Goal: Information Seeking & Learning: Learn about a topic

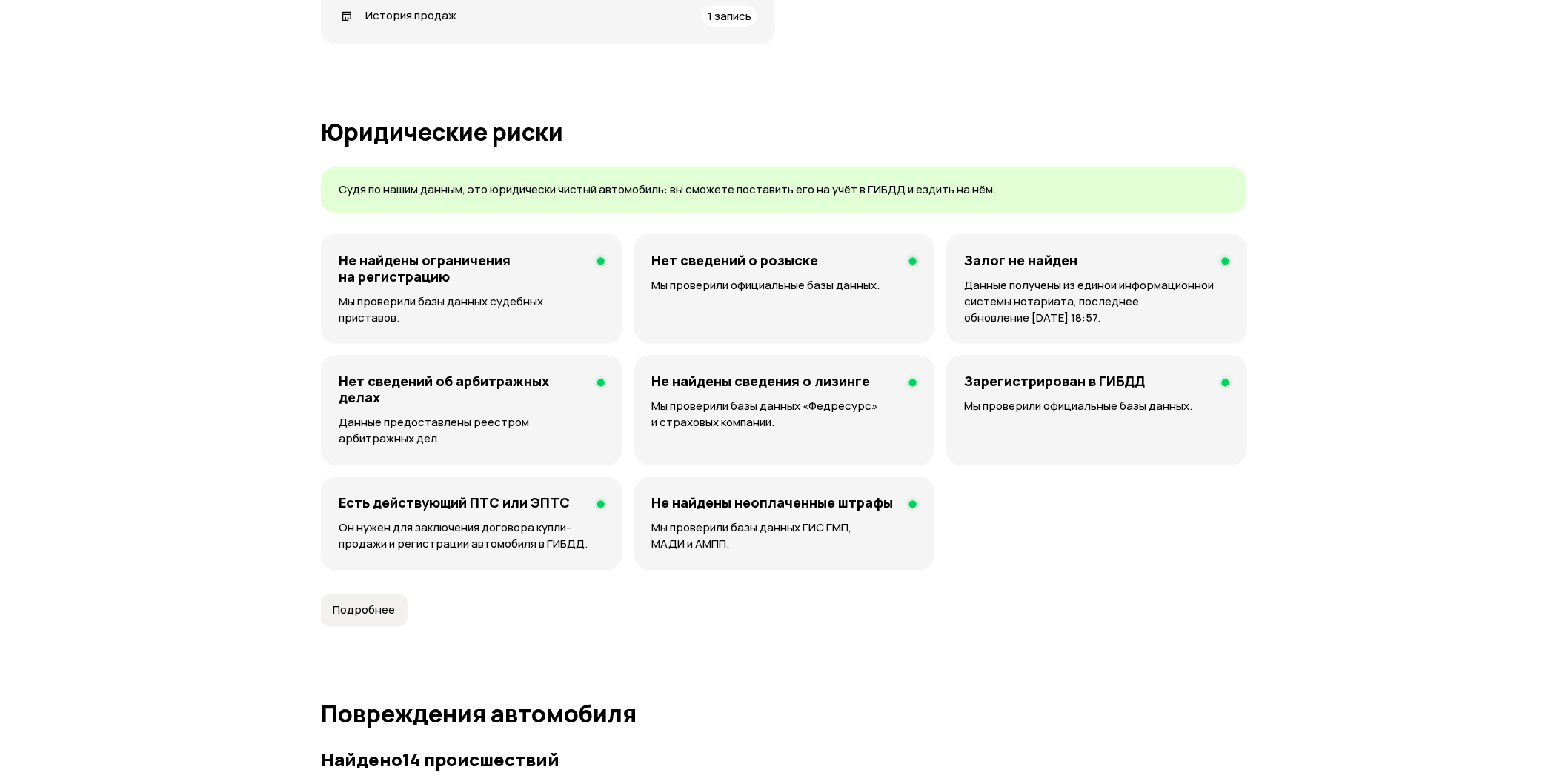
scroll to position [308, 0]
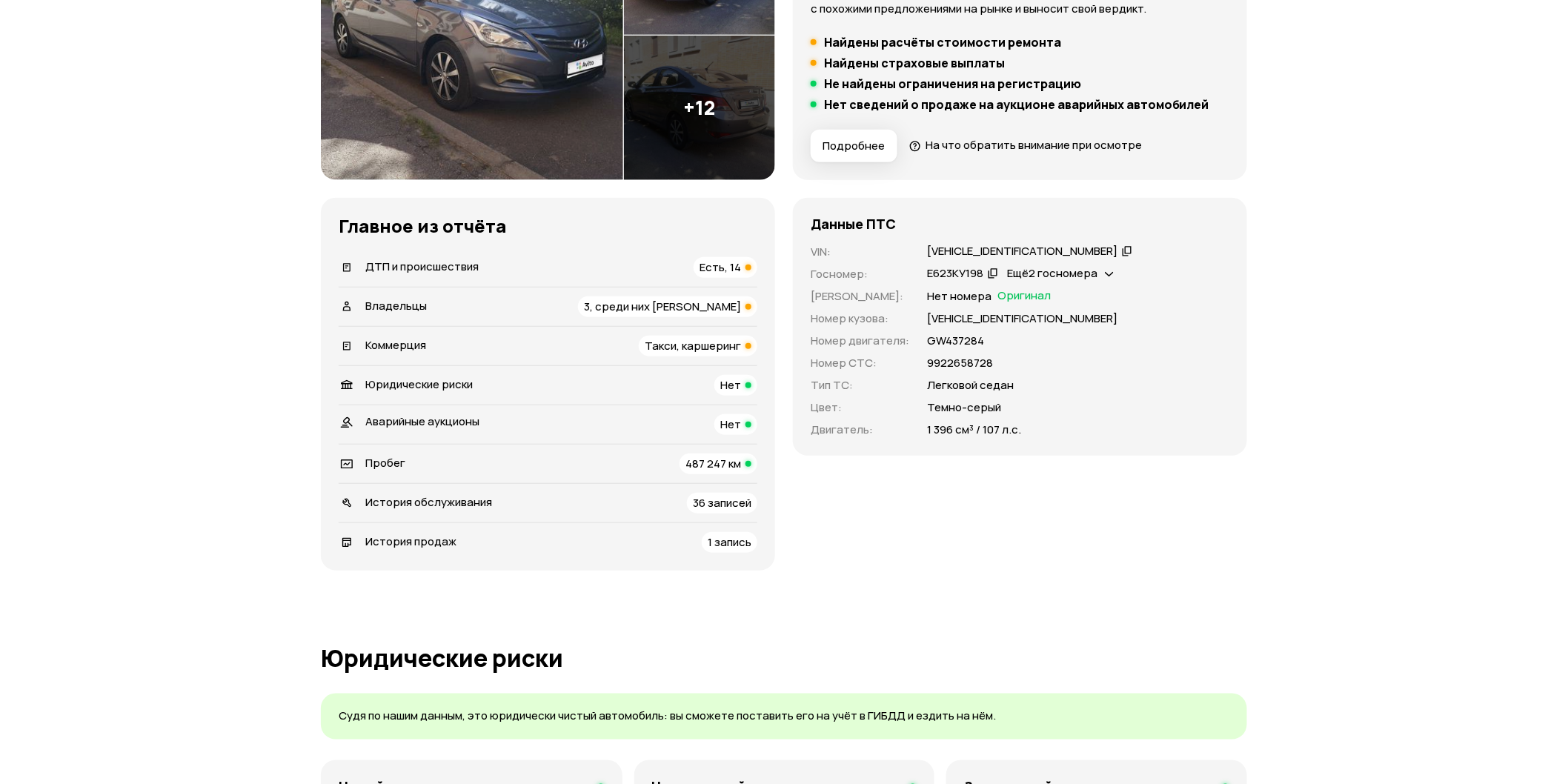
click at [710, 346] on span "Такси, каршеринг" at bounding box center [692, 346] width 96 height 16
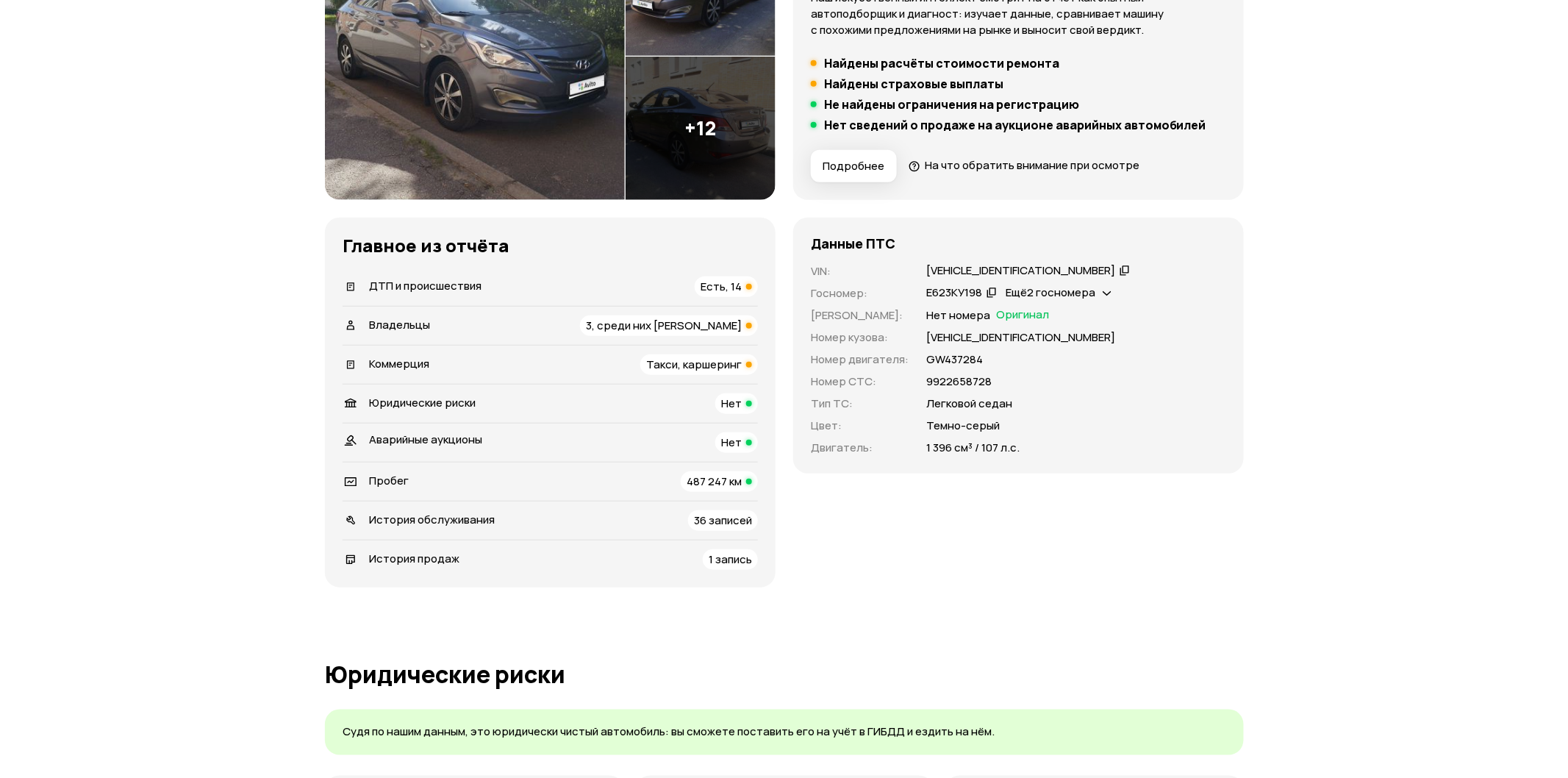
scroll to position [0, 0]
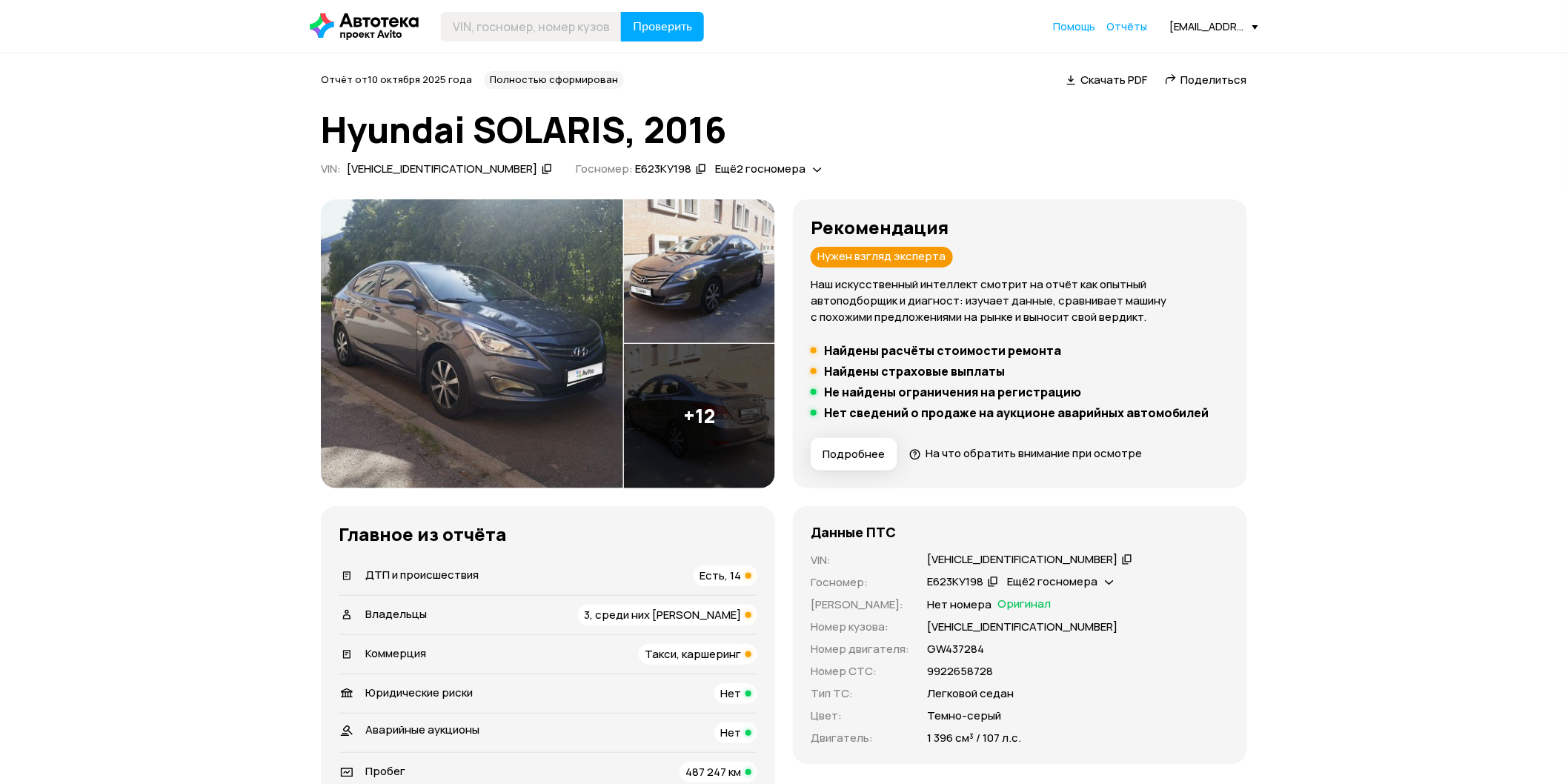
click at [695, 400] on img at bounding box center [700, 416] width 151 height 145
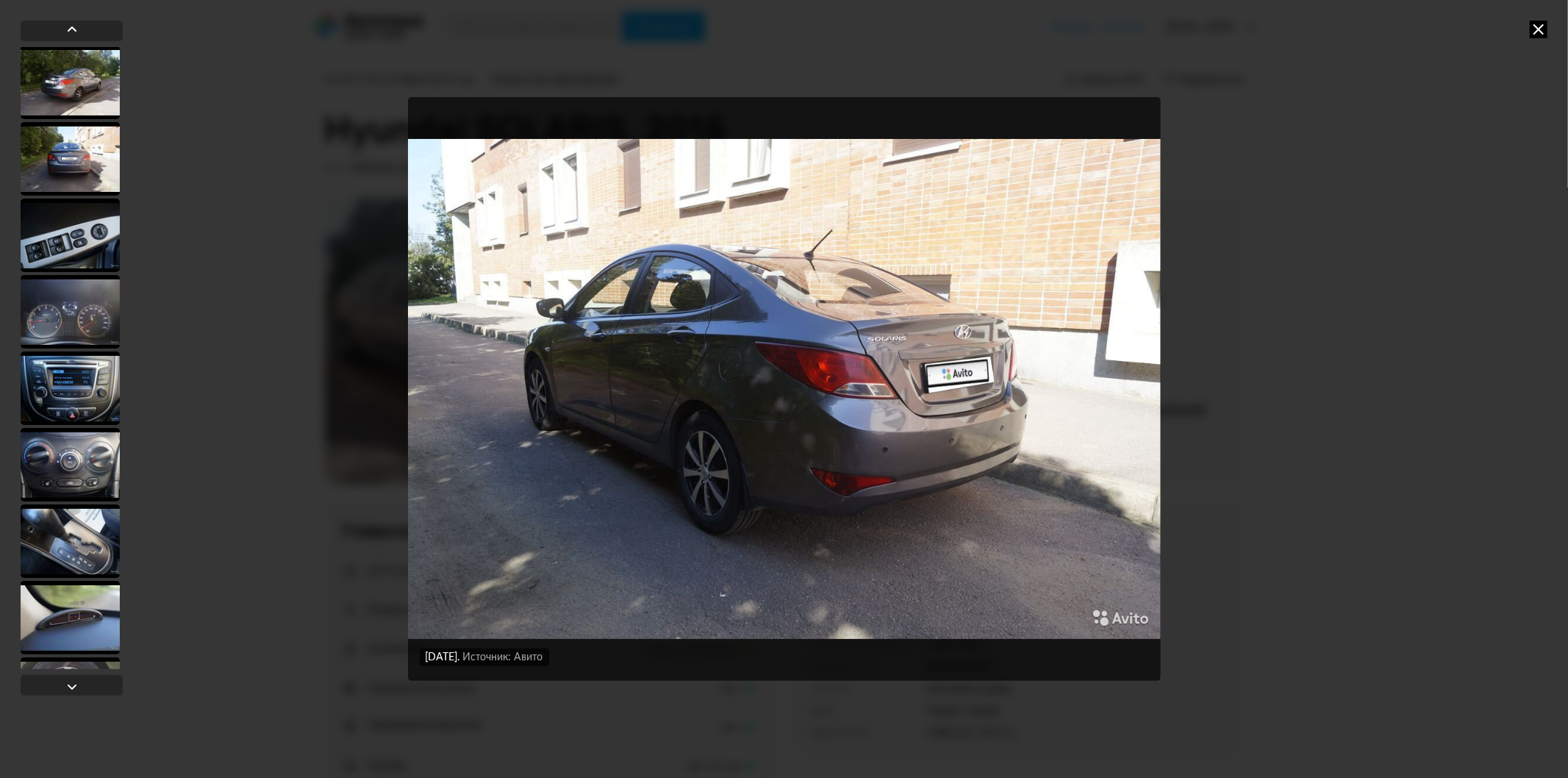
scroll to position [526, 0]
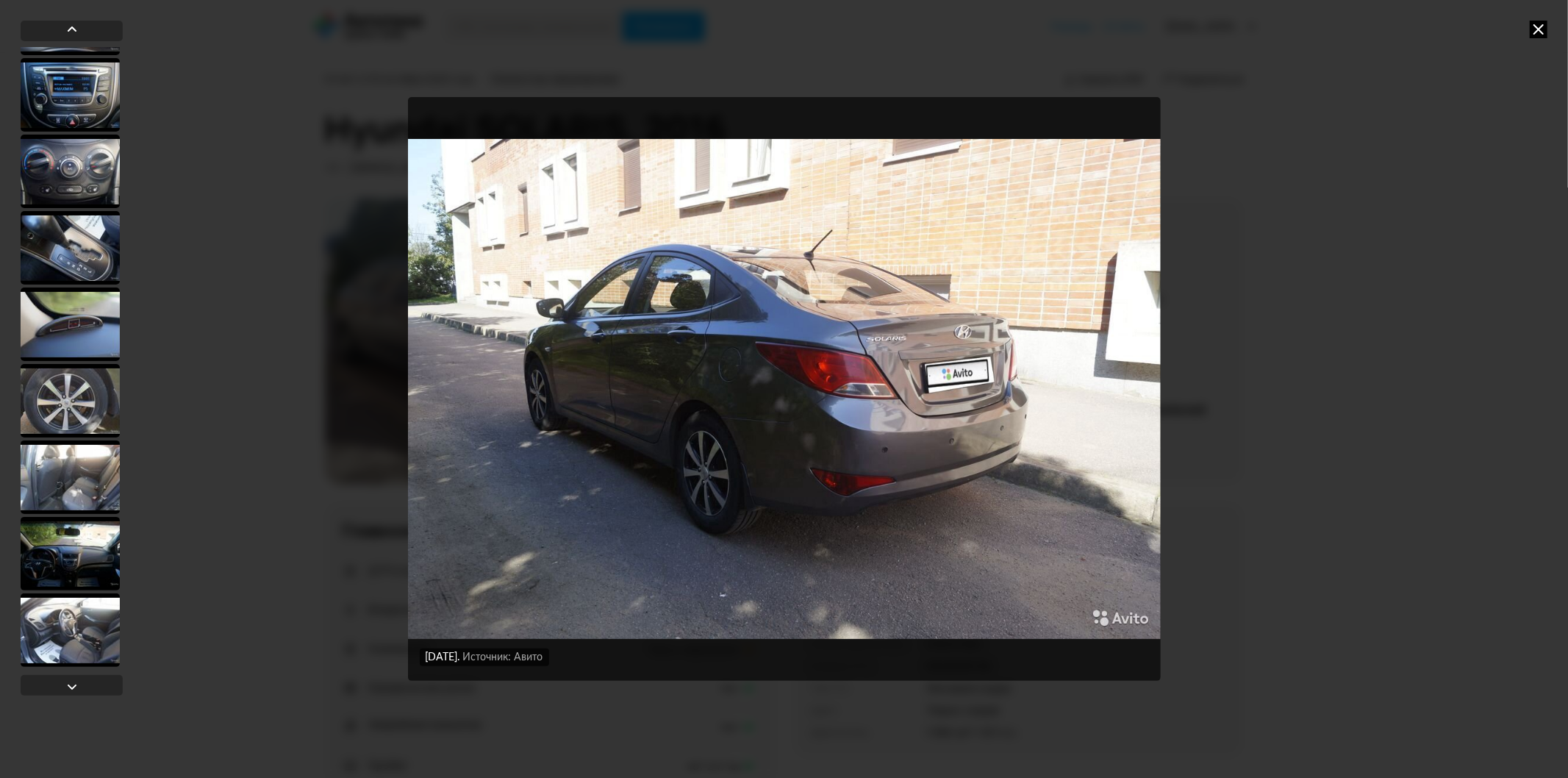
click at [75, 629] on div at bounding box center [70, 630] width 100 height 73
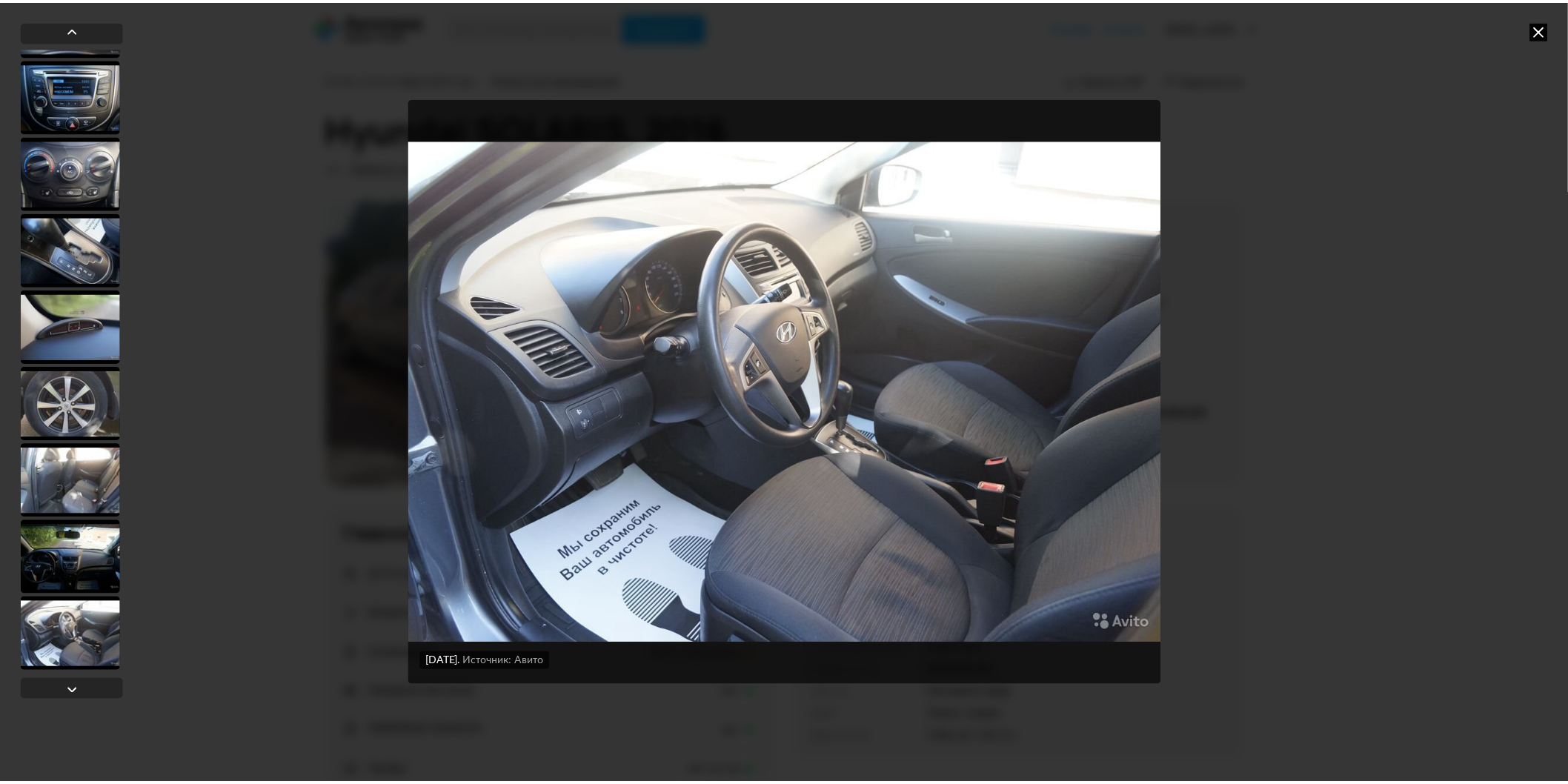
scroll to position [528, 0]
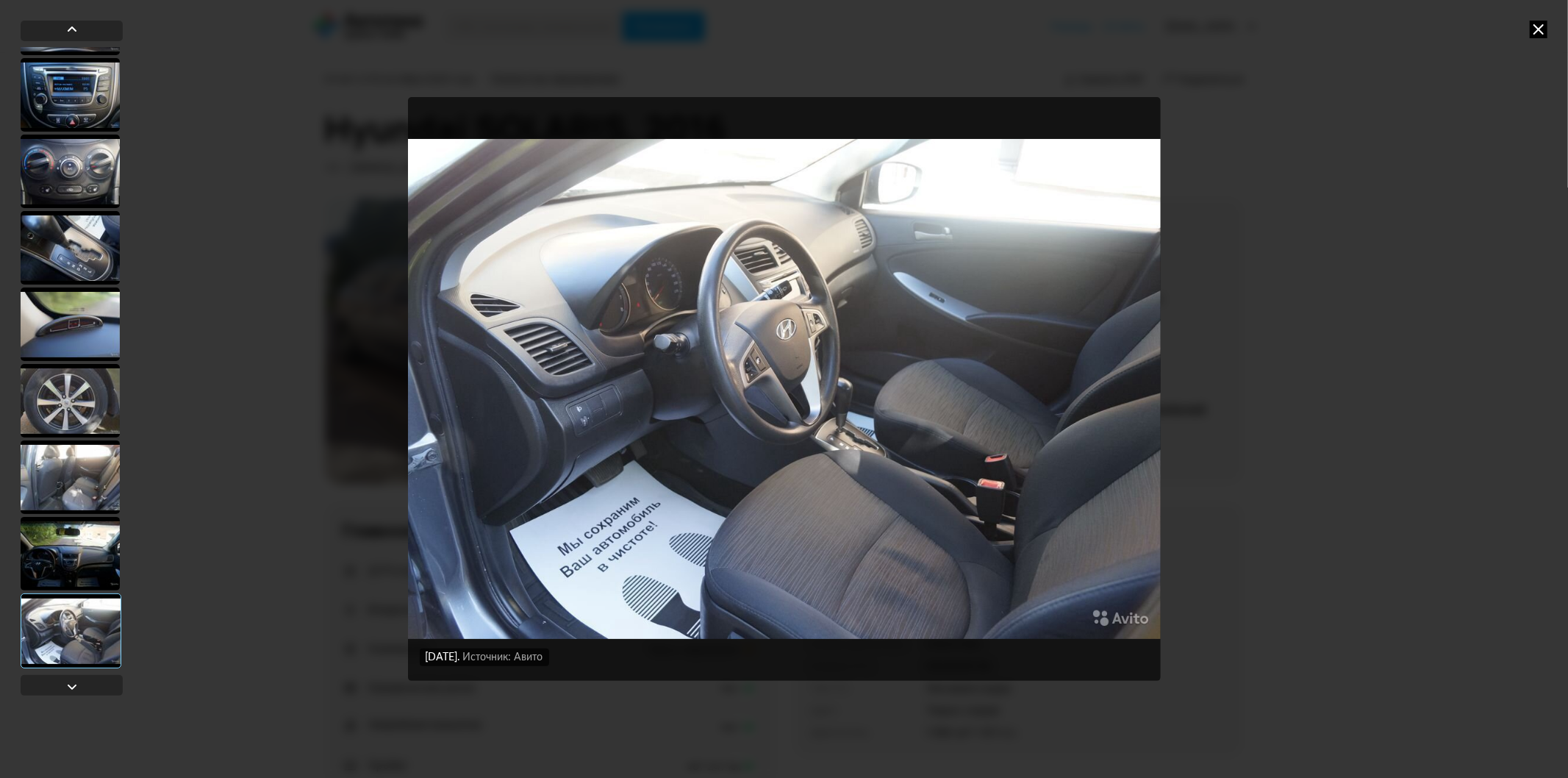
click at [1232, 313] on div "[DATE] Источник: Авито [DATE] Источник: Авито [DATE] Источник: Авито [DATE] Ист…" at bounding box center [784, 389] width 1568 height 778
click at [1214, 101] on div "[DATE] Источник: Авито [DATE] Источник: Авито [DATE] Источник: Авито [DATE] Ист…" at bounding box center [784, 389] width 1568 height 778
click at [1540, 26] on icon at bounding box center [1539, 29] width 18 height 18
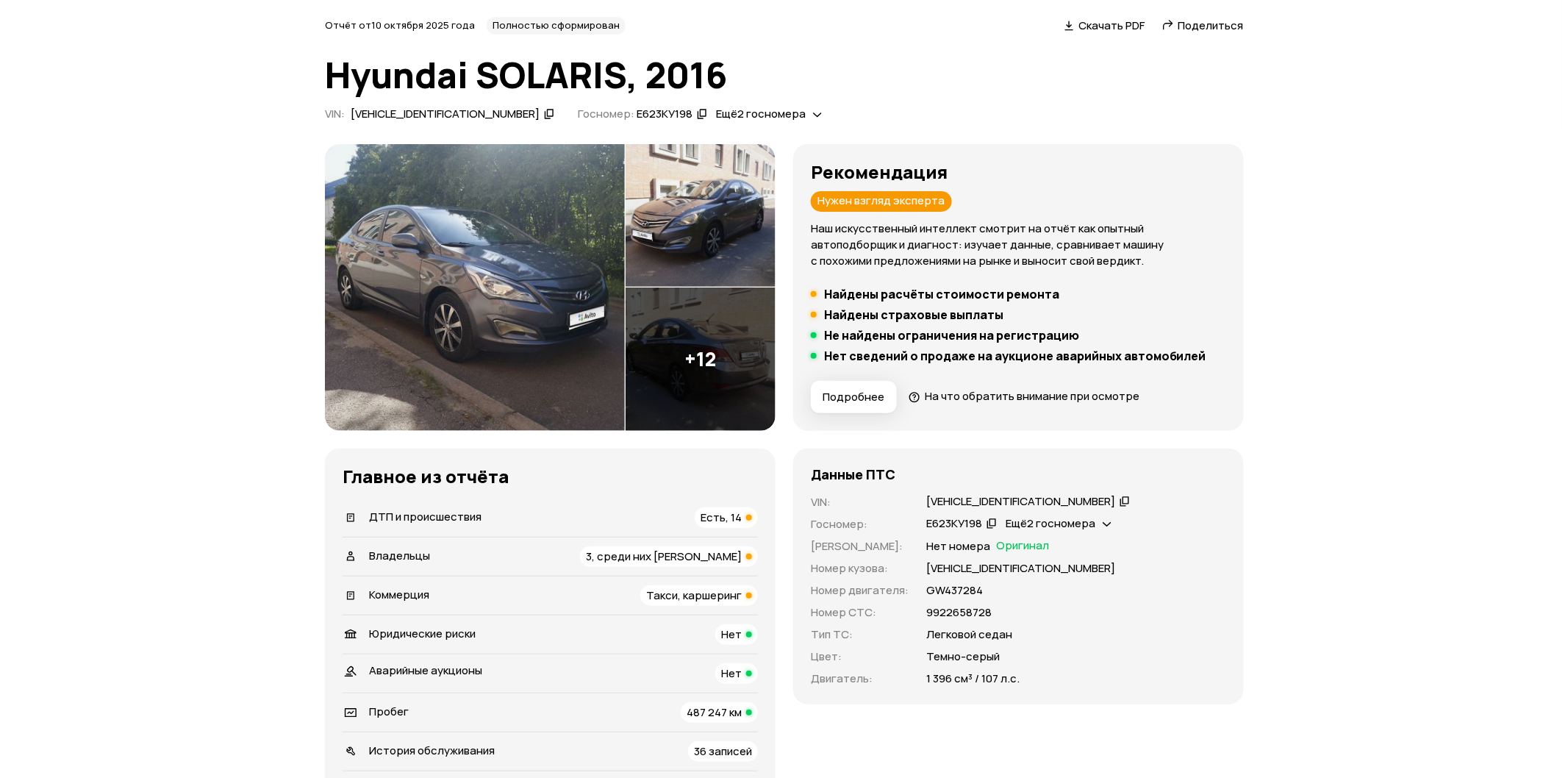
scroll to position [0, 0]
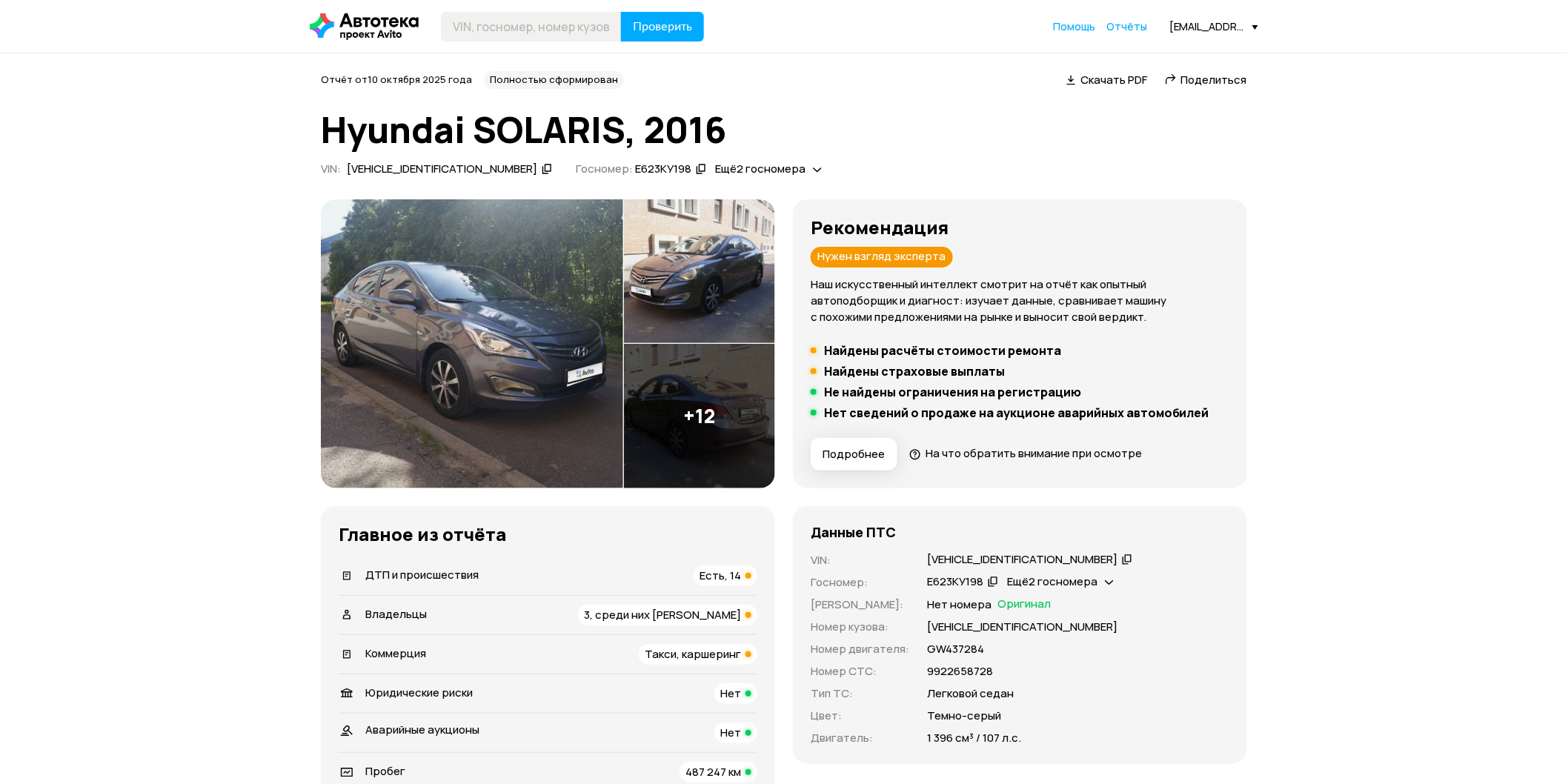
click at [686, 406] on img at bounding box center [700, 416] width 151 height 145
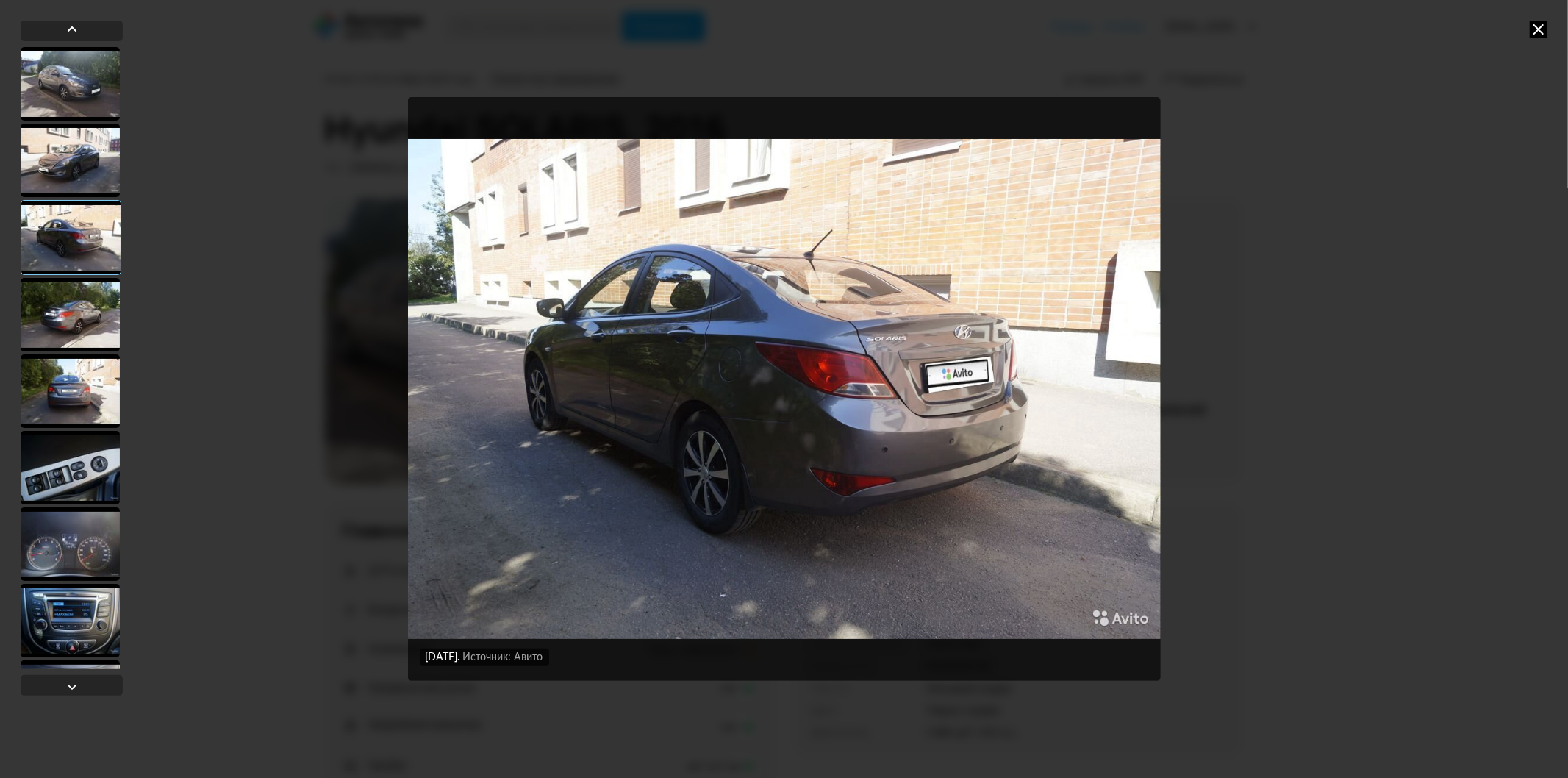
click at [90, 482] on div at bounding box center [70, 468] width 100 height 73
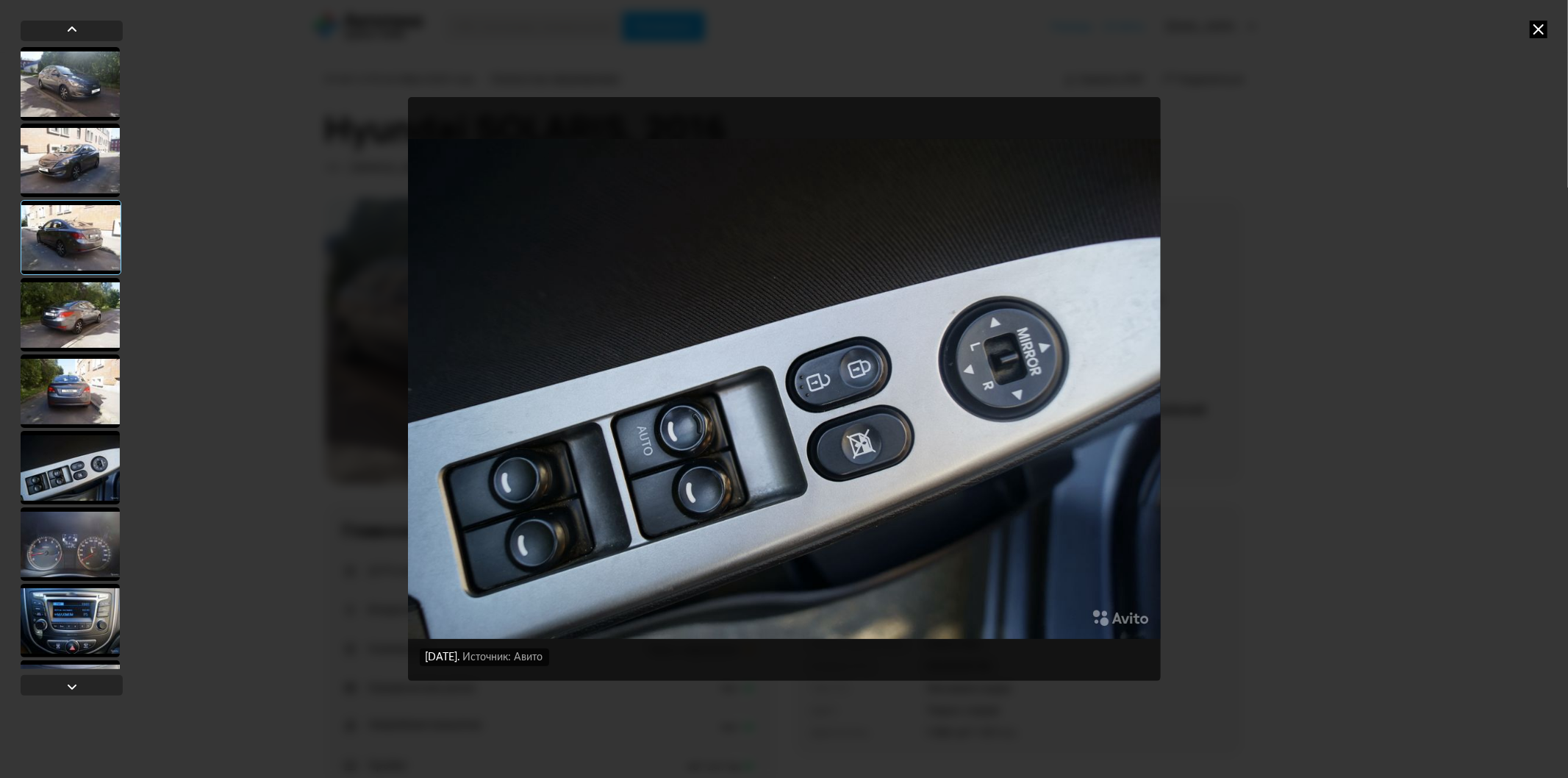
click at [92, 535] on div at bounding box center [70, 544] width 100 height 73
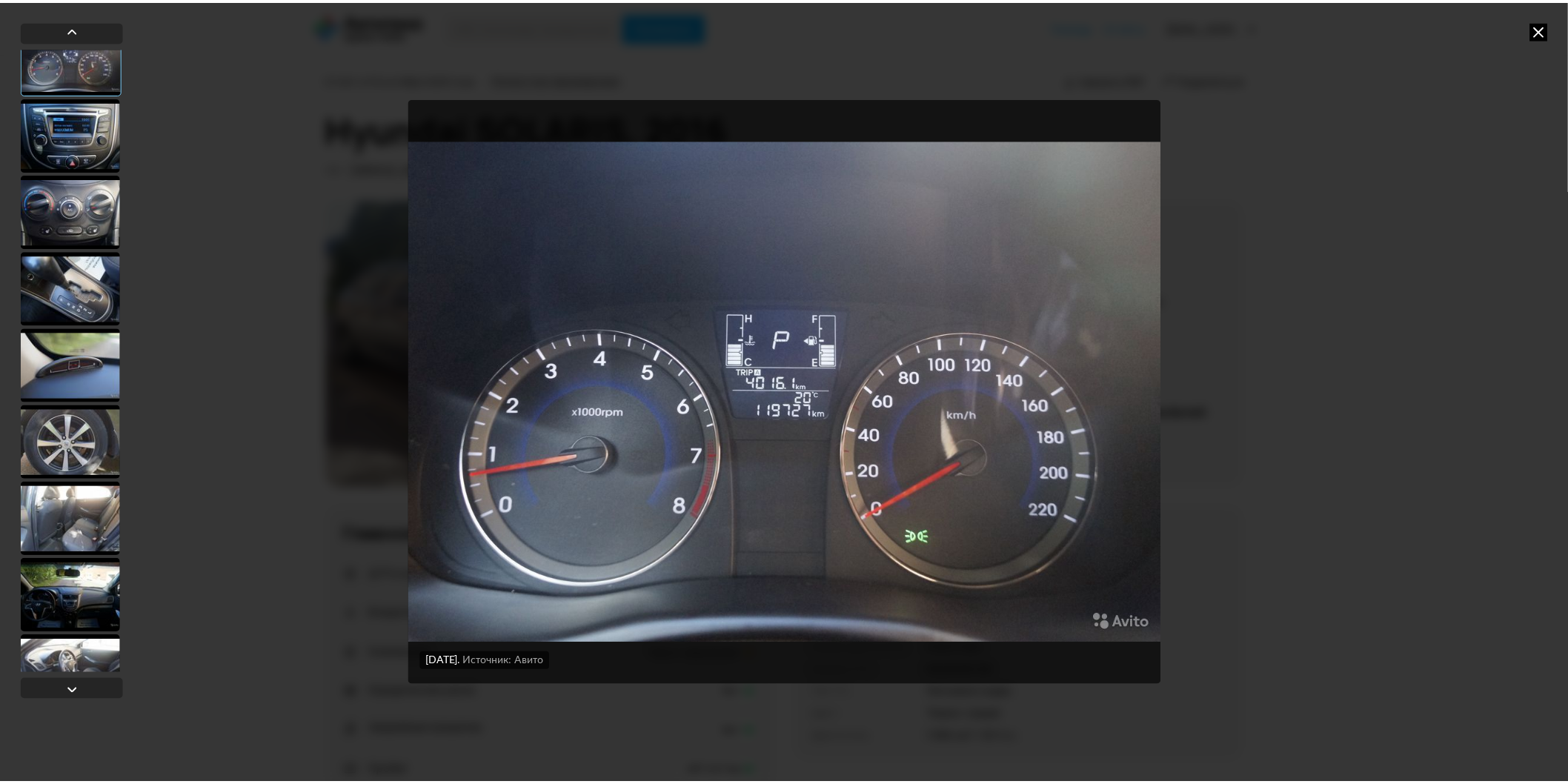
scroll to position [530, 0]
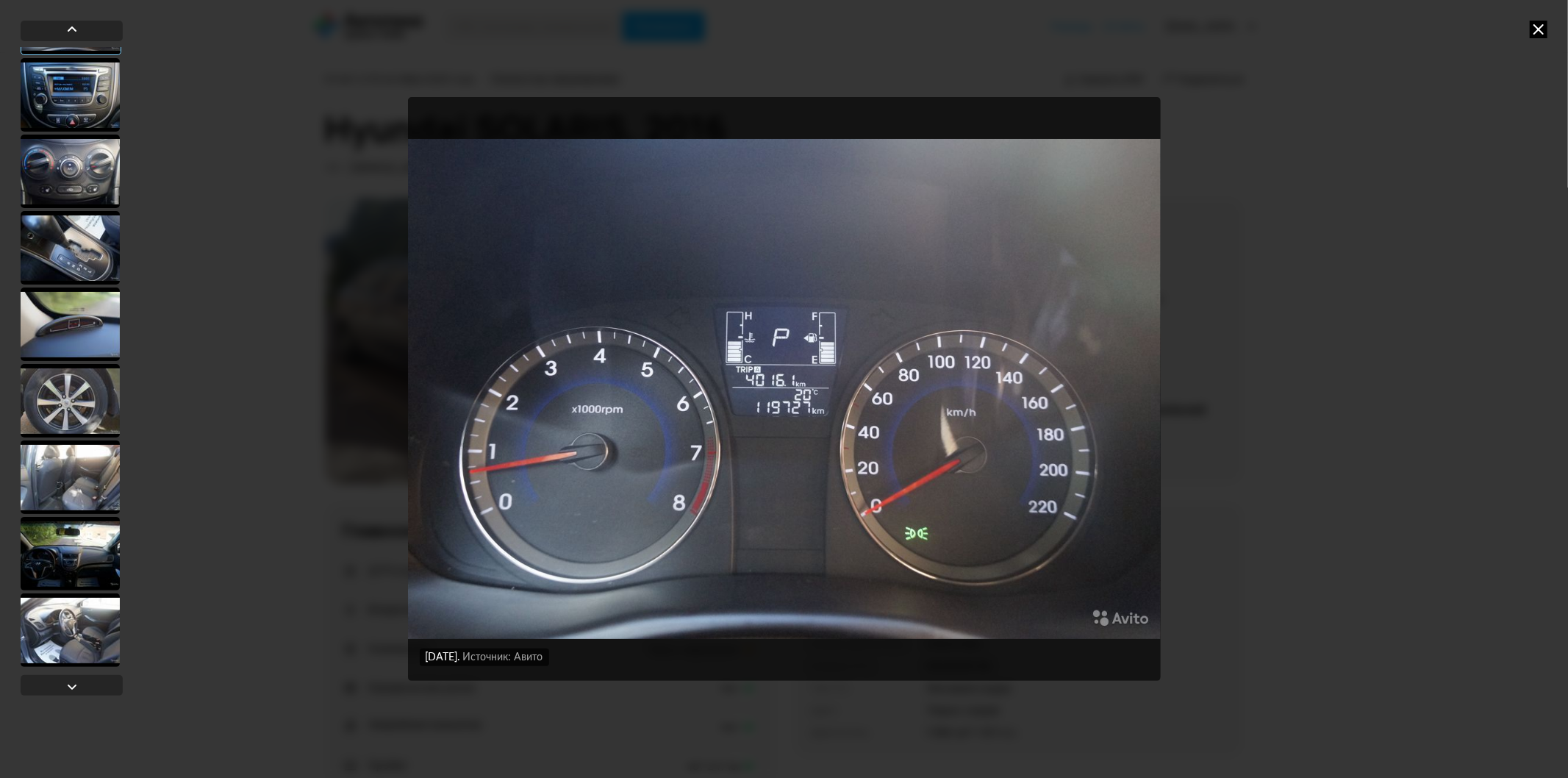
click at [83, 485] on div at bounding box center [70, 477] width 100 height 73
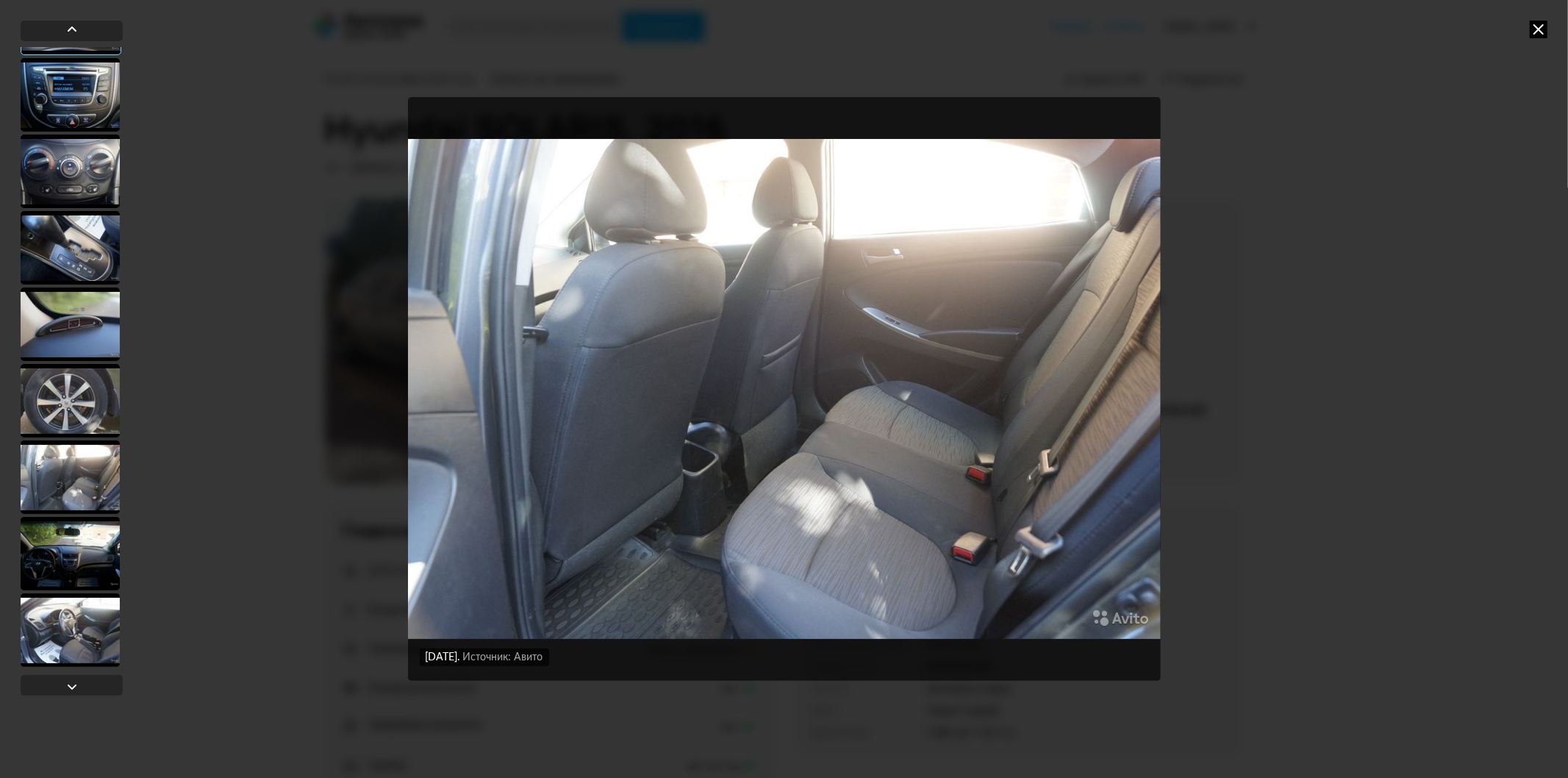
click at [88, 536] on div at bounding box center [70, 553] width 100 height 73
click at [1539, 28] on icon at bounding box center [1539, 29] width 18 height 18
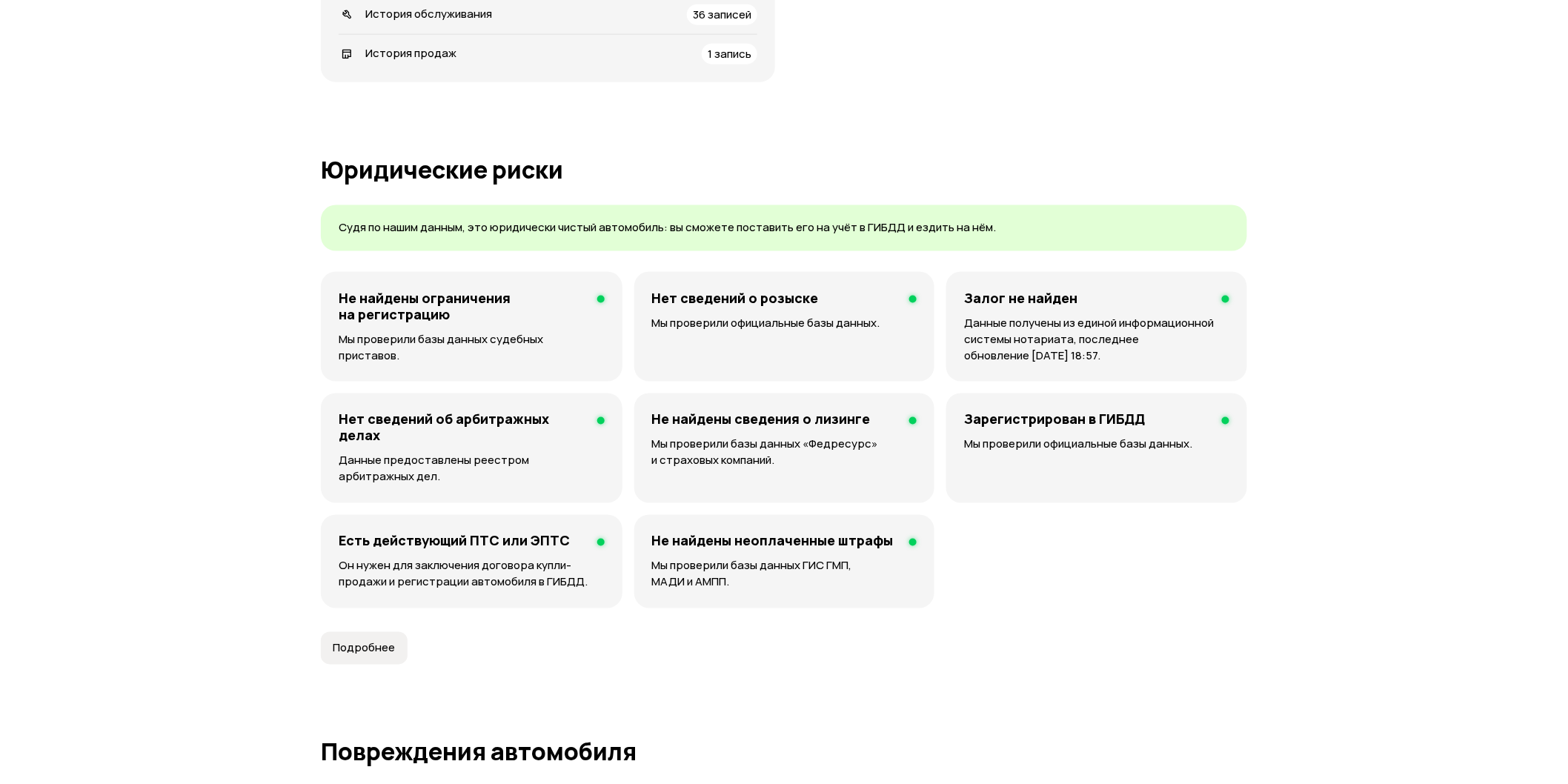
scroll to position [823, 0]
